Goal: Navigation & Orientation: Go to known website

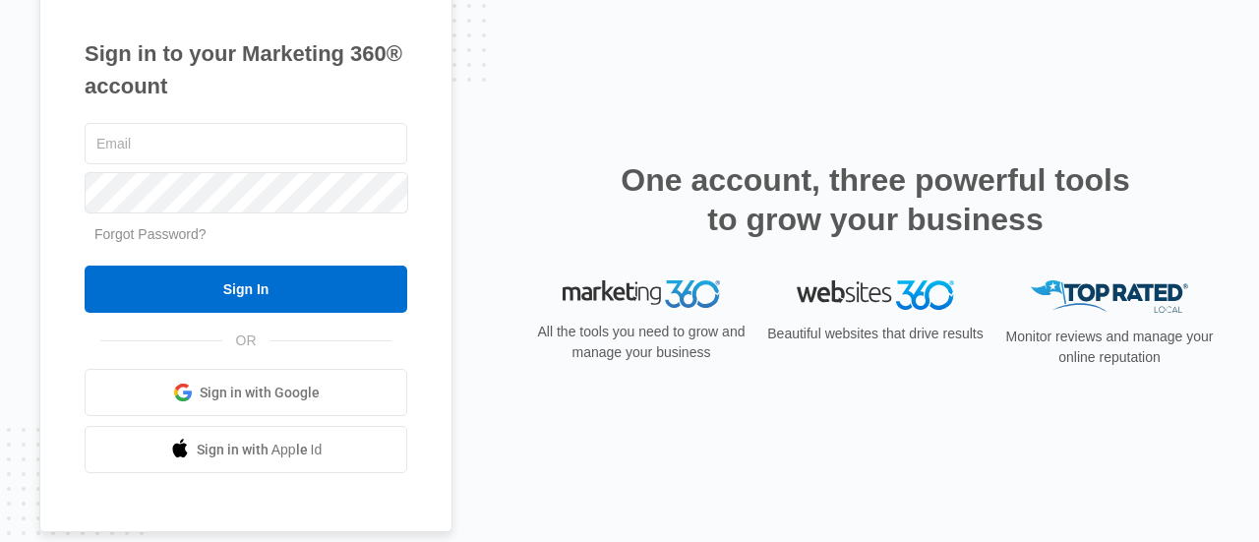
click at [340, 375] on link "Sign in with Google" at bounding box center [246, 392] width 322 height 47
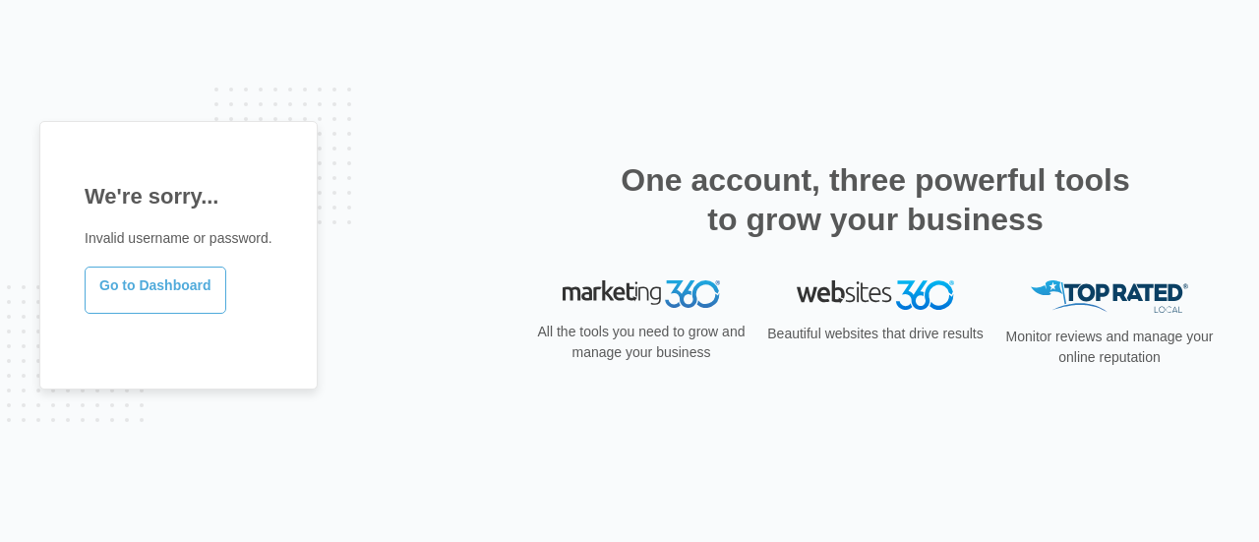
click at [138, 305] on link "Go to Dashboard" at bounding box center [156, 289] width 142 height 47
